Goal: Navigation & Orientation: Find specific page/section

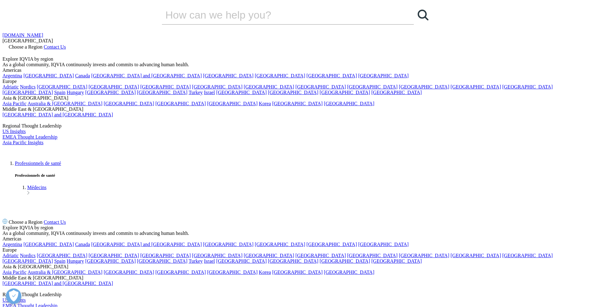
click at [42, 44] on span "Choose a Region" at bounding box center [26, 46] width 34 height 5
click at [206, 106] on link "[GEOGRAPHIC_DATA]" at bounding box center [180, 103] width 50 height 5
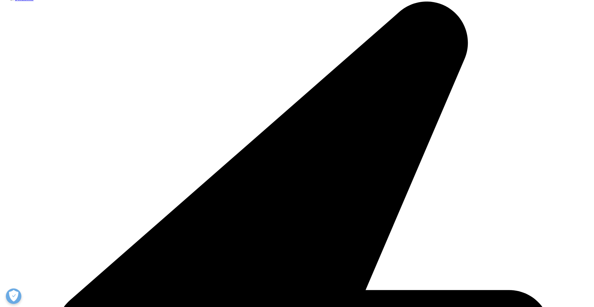
scroll to position [189, 0]
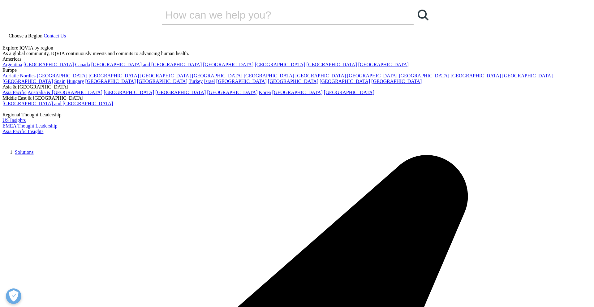
click at [289, 260] on link "IQVIA Foundation" at bounding box center [294, 263] width 37 height 6
